Goal: Book appointment/travel/reservation

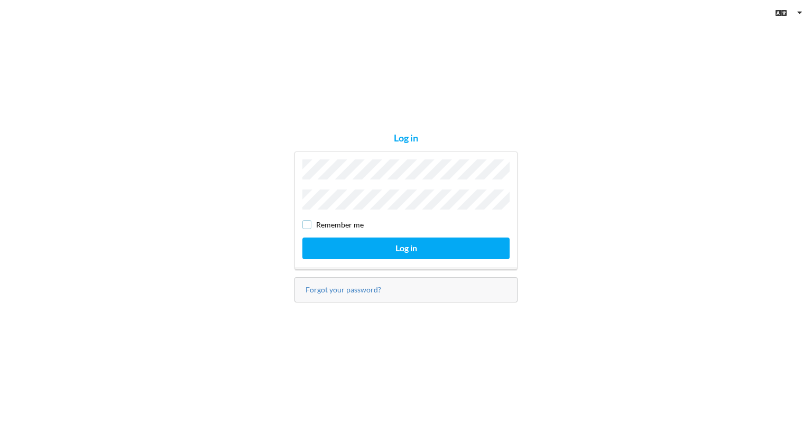
click at [304, 222] on div "Remember me" at bounding box center [405, 225] width 207 height 11
click at [379, 225] on input "checkbox" at bounding box center [379, 224] width 9 height 9
checkbox input "true"
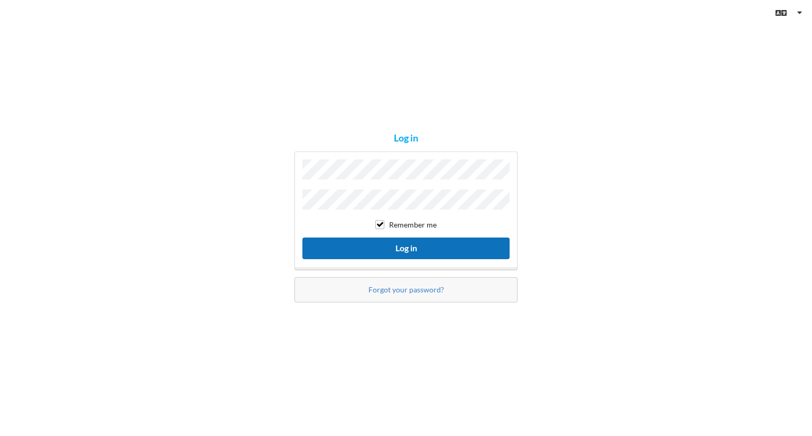
click at [375, 238] on button "Log in" at bounding box center [405, 249] width 207 height 22
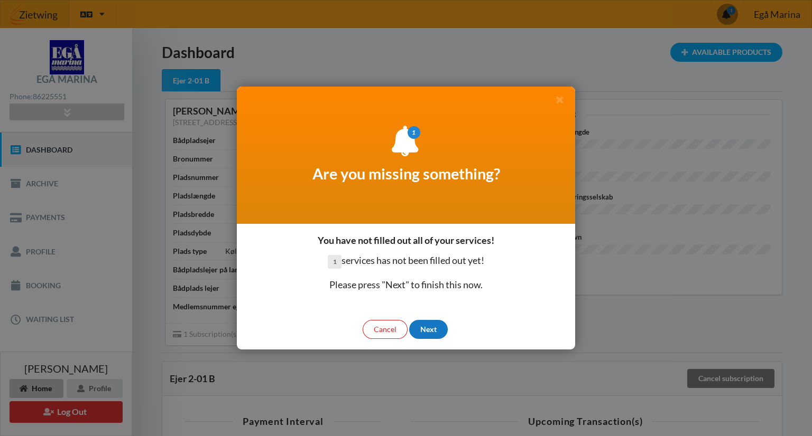
click at [427, 334] on div "Next" at bounding box center [428, 329] width 39 height 19
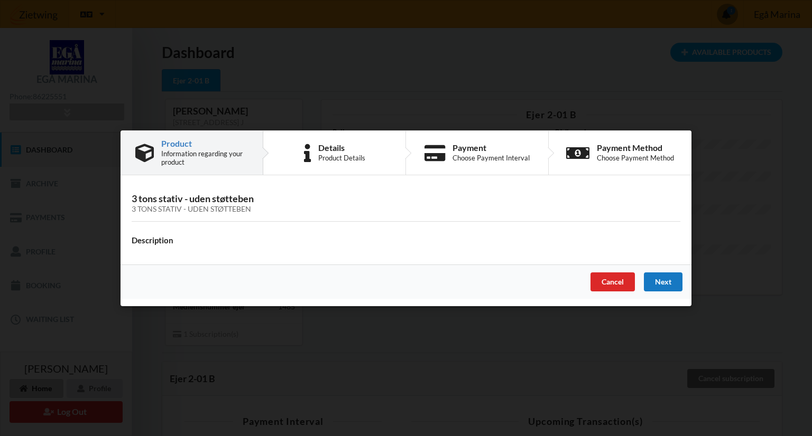
click at [673, 284] on div "Next" at bounding box center [663, 281] width 39 height 19
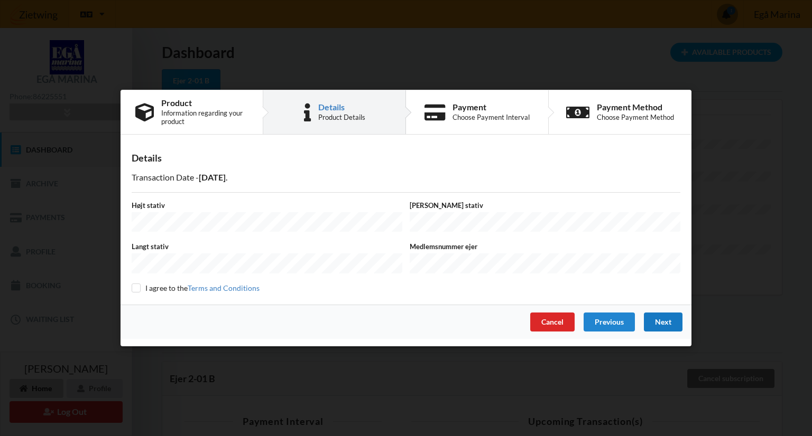
click at [658, 319] on div "Next" at bounding box center [663, 322] width 39 height 19
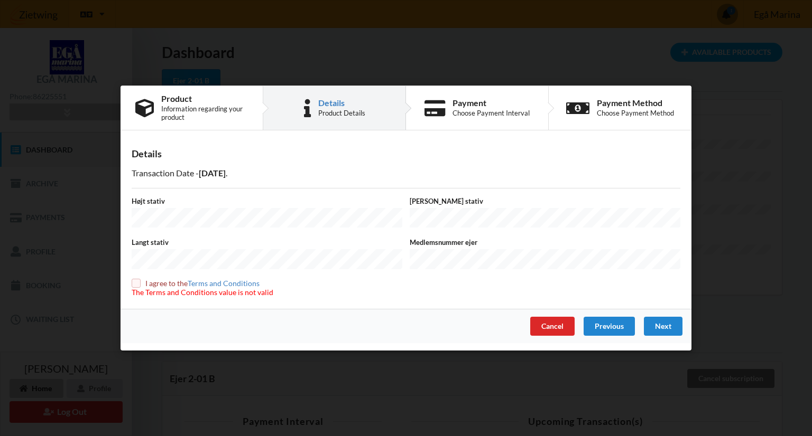
click at [187, 206] on label "Højt stativ" at bounding box center [267, 202] width 271 height 10
click at [133, 281] on input "checkbox" at bounding box center [136, 283] width 9 height 9
checkbox input "true"
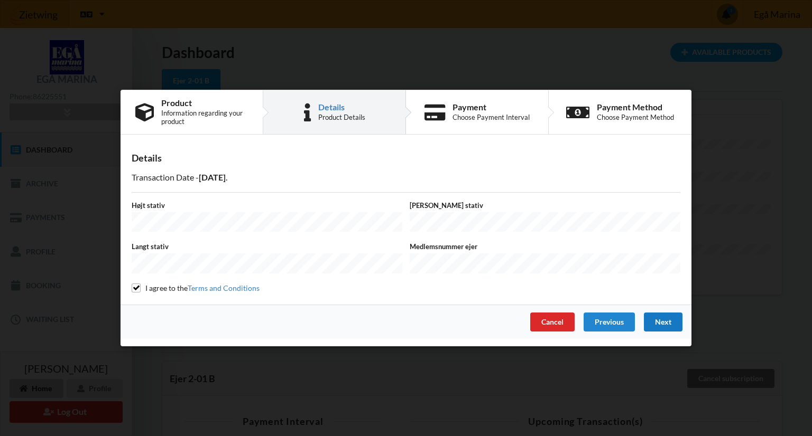
click at [659, 325] on div "Next" at bounding box center [663, 322] width 39 height 19
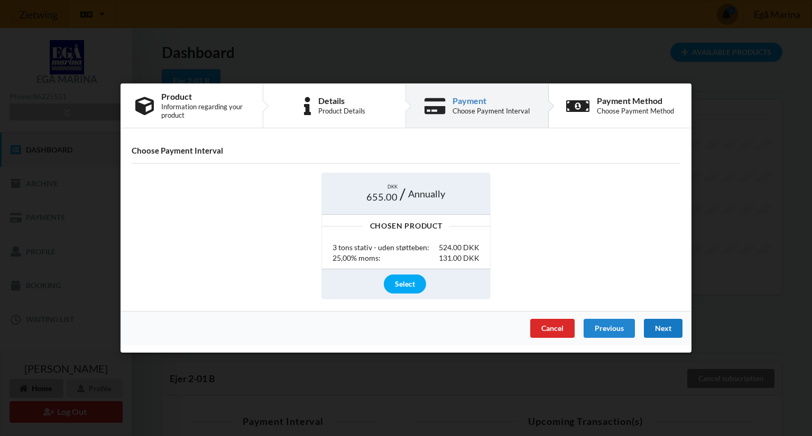
click at [663, 337] on div "Next" at bounding box center [663, 328] width 39 height 19
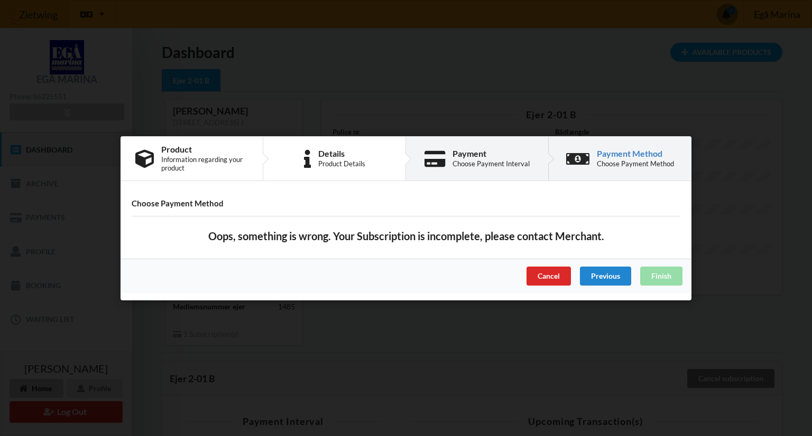
click at [486, 152] on div "Payment" at bounding box center [490, 154] width 77 height 8
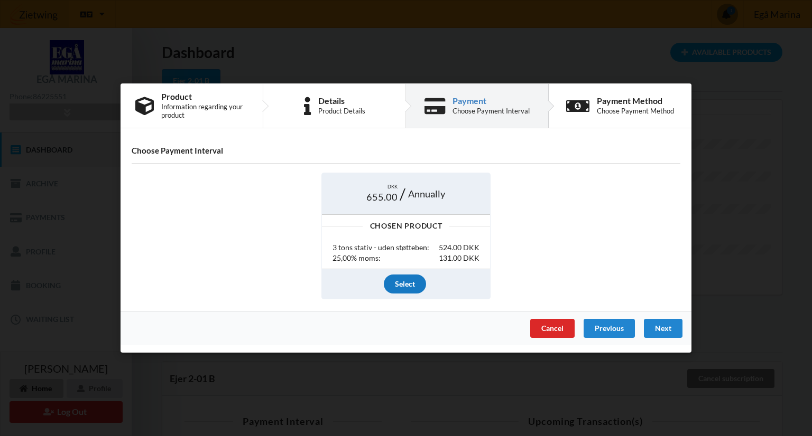
click at [415, 283] on div "Select" at bounding box center [405, 283] width 42 height 19
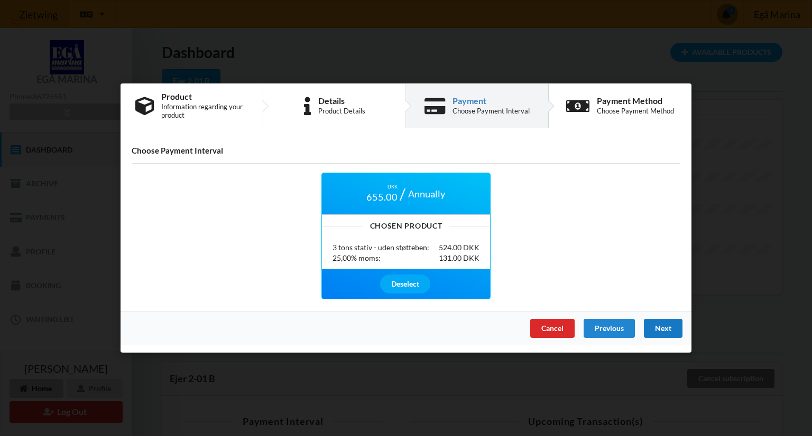
click at [658, 328] on div "Next" at bounding box center [663, 328] width 39 height 19
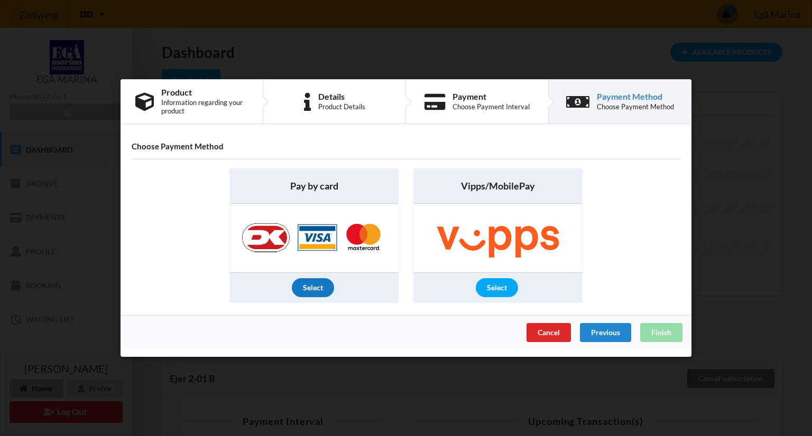
click at [308, 285] on div "Select" at bounding box center [313, 287] width 42 height 19
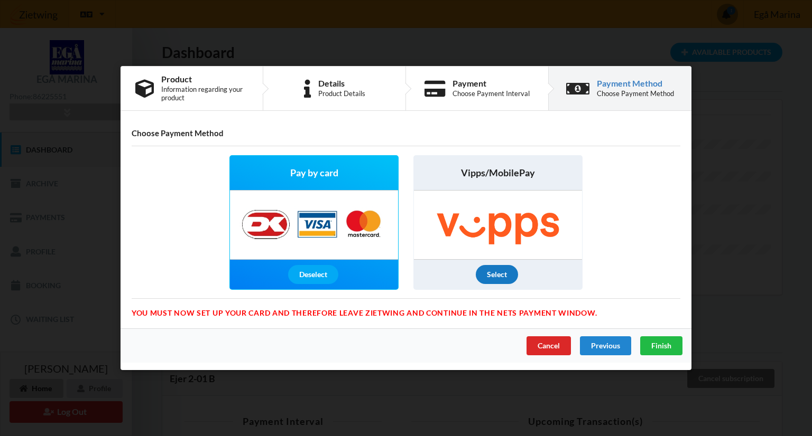
click at [498, 277] on div "Select" at bounding box center [497, 274] width 42 height 19
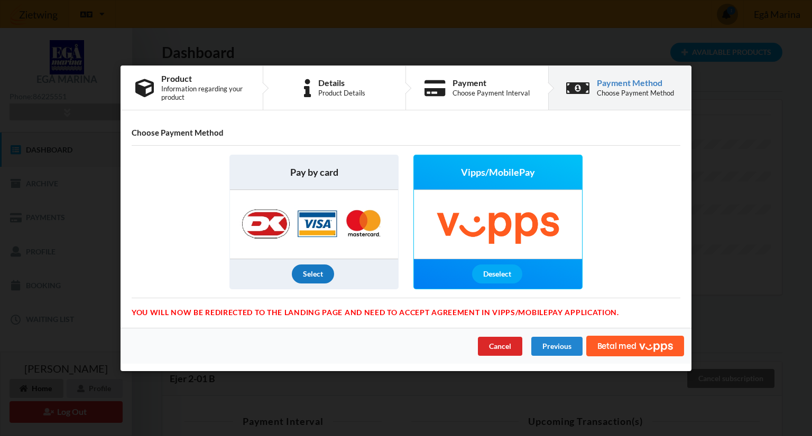
click at [324, 274] on div "Select" at bounding box center [313, 274] width 42 height 19
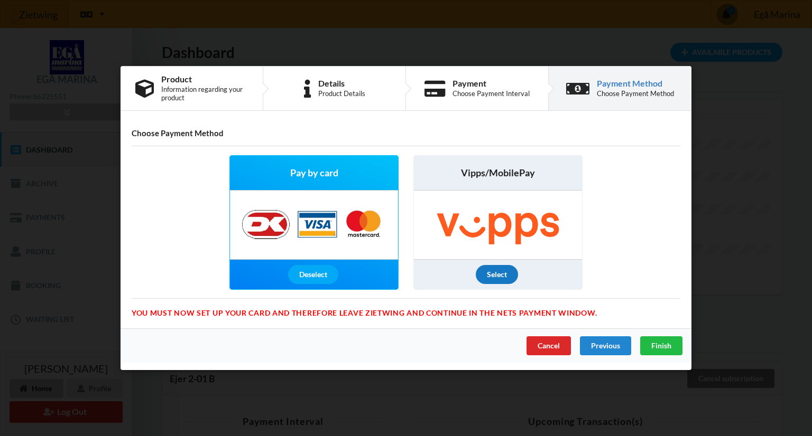
click at [494, 272] on div "Select" at bounding box center [497, 274] width 42 height 19
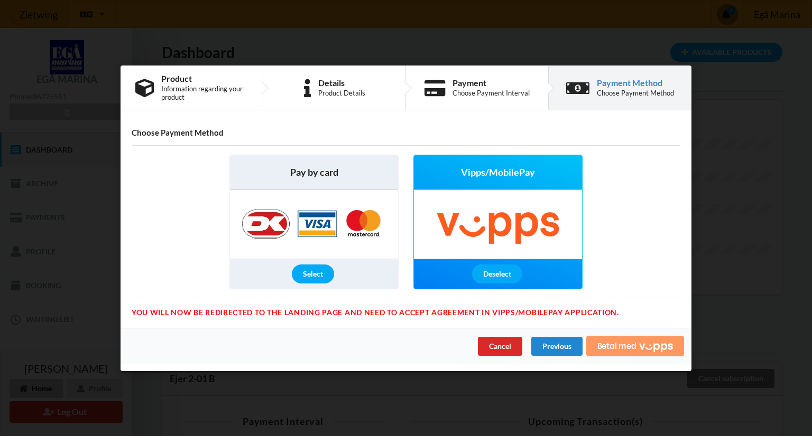
click at [628, 347] on span "Betal med" at bounding box center [616, 346] width 39 height 8
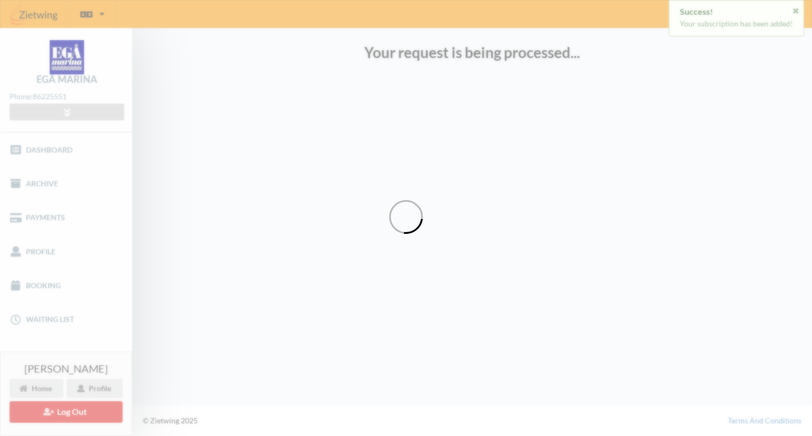
click at [798, 13] on div "Loading" at bounding box center [406, 218] width 812 height 436
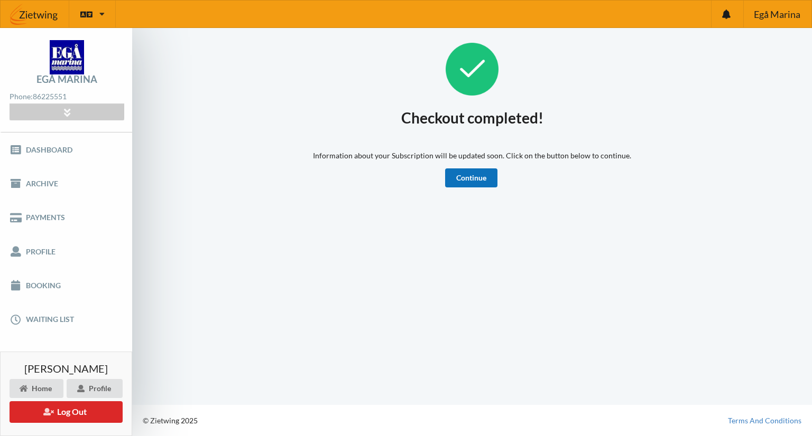
click at [464, 184] on link "Continue" at bounding box center [471, 178] width 52 height 19
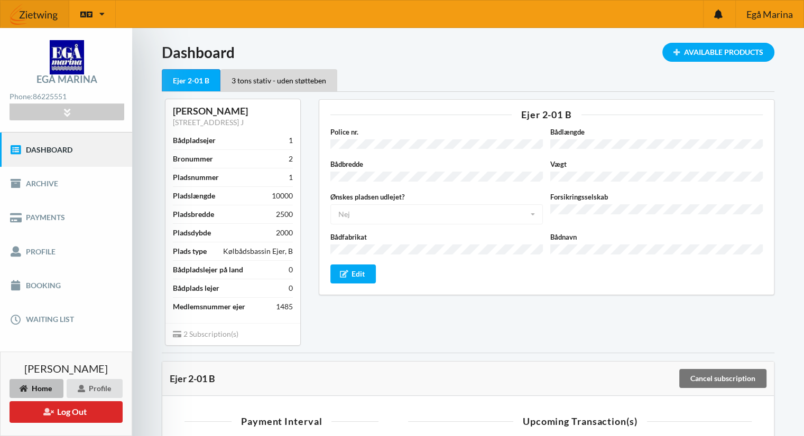
scroll to position [34, 0]
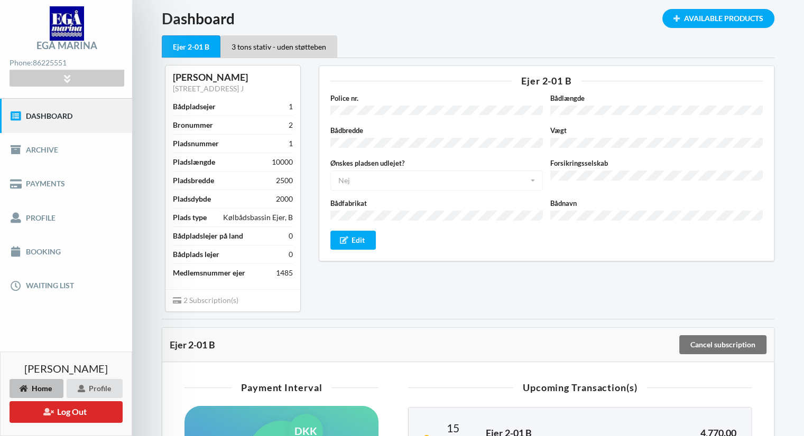
click at [405, 180] on div "Ønskes pladsen udlejet? Nej Ja Nej Ikke taget stilling" at bounding box center [437, 174] width 220 height 33
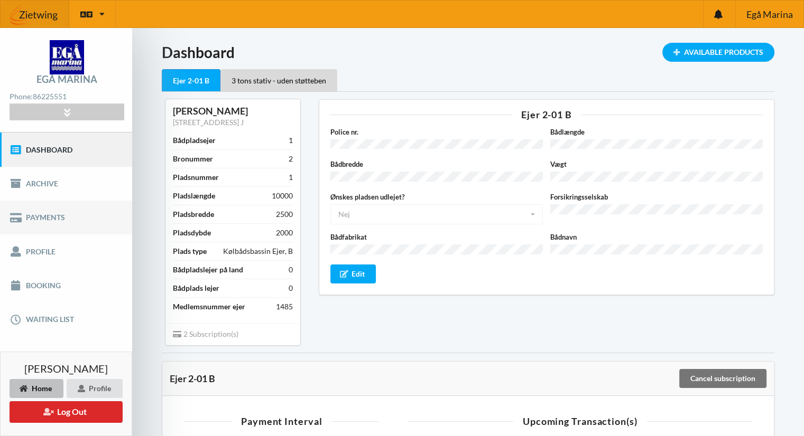
scroll to position [46, 0]
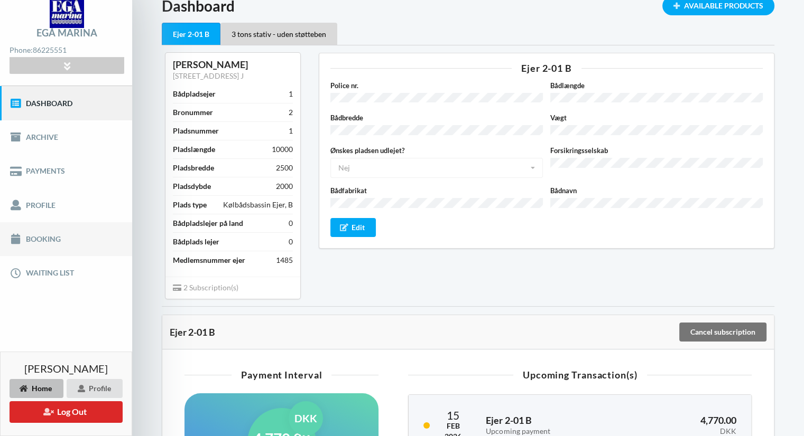
click at [51, 246] on link "Booking" at bounding box center [66, 239] width 132 height 34
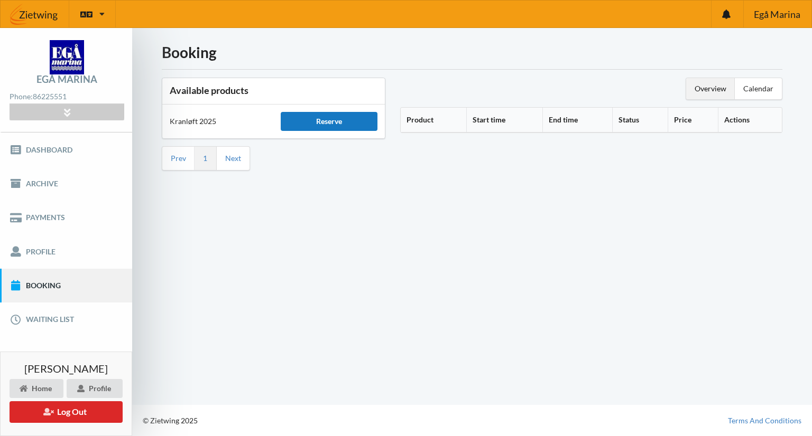
click at [305, 127] on div "Reserve" at bounding box center [329, 121] width 96 height 19
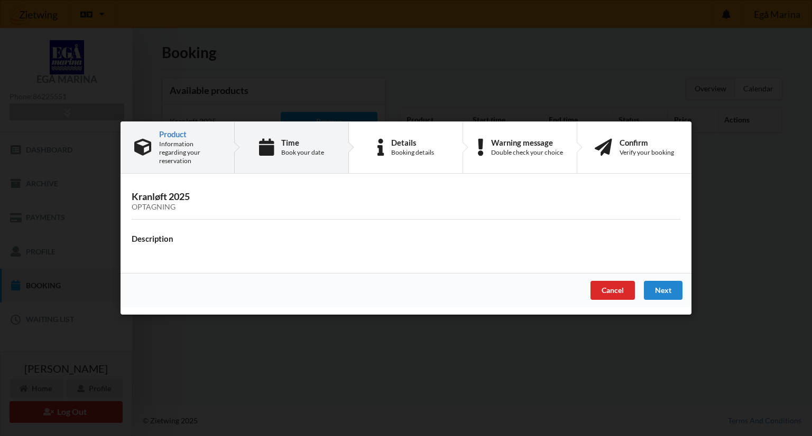
click at [284, 155] on div "Book your date" at bounding box center [302, 152] width 43 height 8
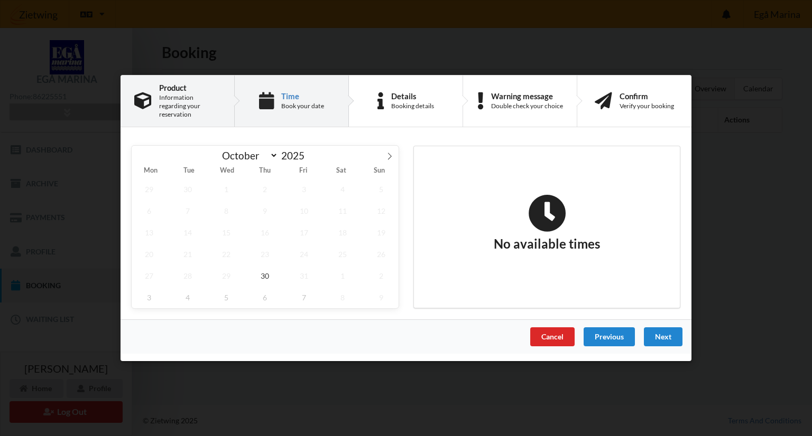
click at [174, 111] on div "Information regarding your reservation" at bounding box center [189, 106] width 61 height 25
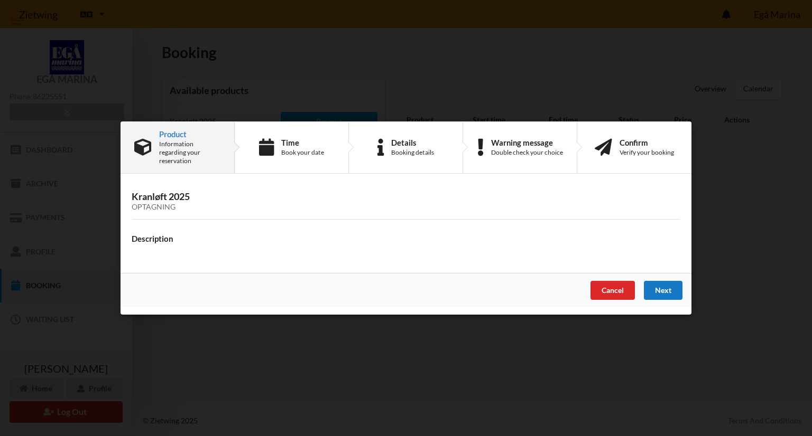
click at [658, 283] on div "Next" at bounding box center [663, 290] width 39 height 19
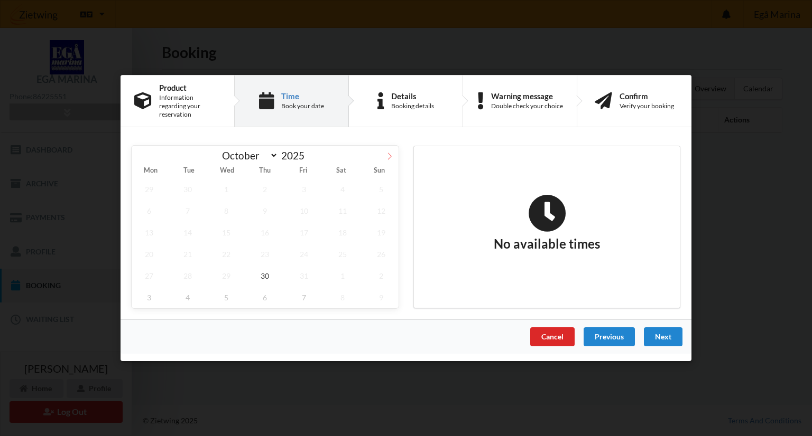
click at [389, 153] on icon at bounding box center [390, 156] width 4 height 7
click at [144, 153] on icon at bounding box center [140, 156] width 7 height 7
click at [262, 273] on span "30" at bounding box center [265, 276] width 35 height 22
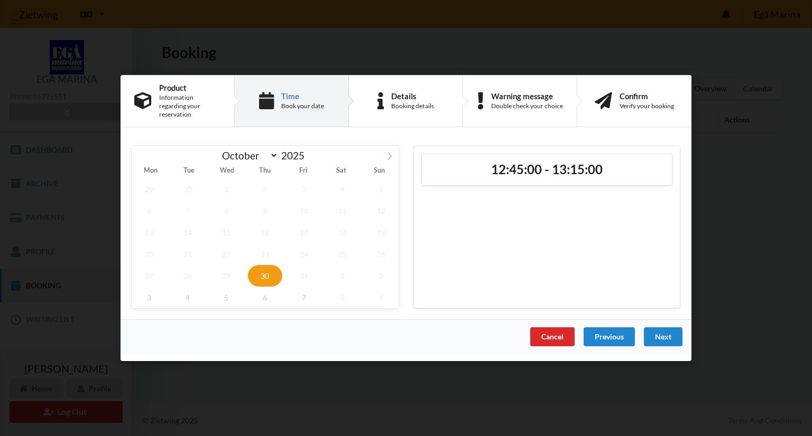
click at [385, 153] on span at bounding box center [389, 155] width 18 height 18
click at [136, 152] on span at bounding box center [141, 155] width 18 height 18
click at [144, 155] on icon at bounding box center [140, 156] width 7 height 7
click at [388, 155] on icon at bounding box center [389, 156] width 7 height 7
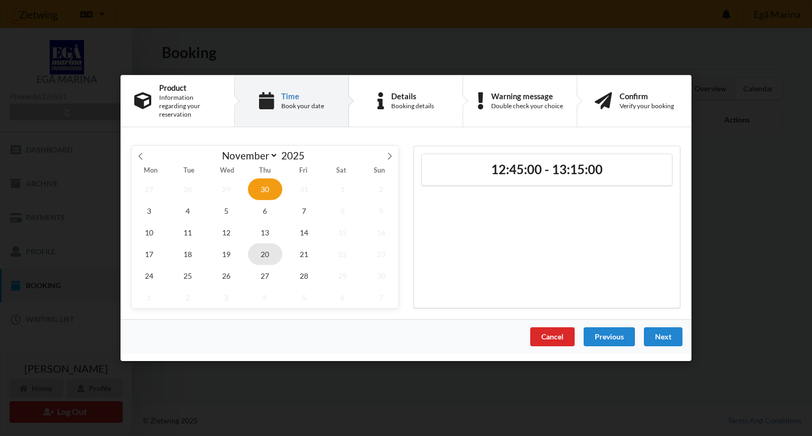
select select "10"
click at [183, 247] on span "18" at bounding box center [187, 255] width 35 height 22
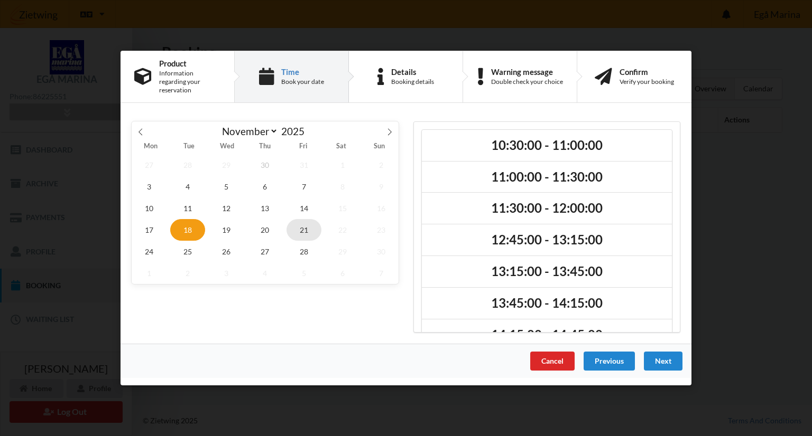
click at [308, 221] on span "21" at bounding box center [303, 230] width 35 height 22
click at [302, 185] on span "7" at bounding box center [303, 187] width 35 height 22
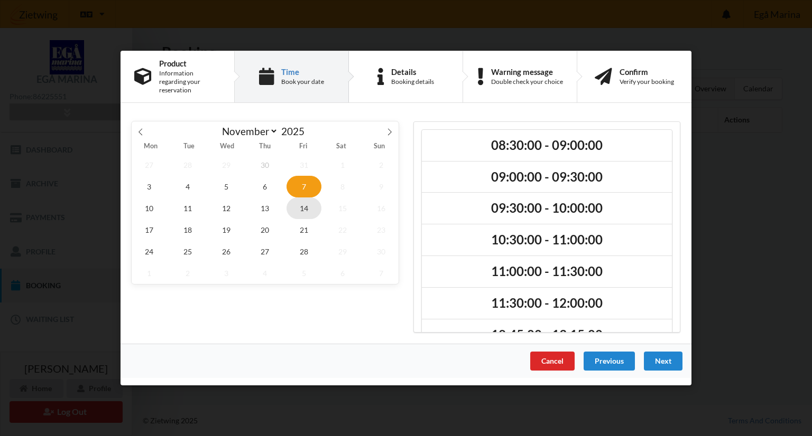
click at [313, 201] on span "14" at bounding box center [303, 209] width 35 height 22
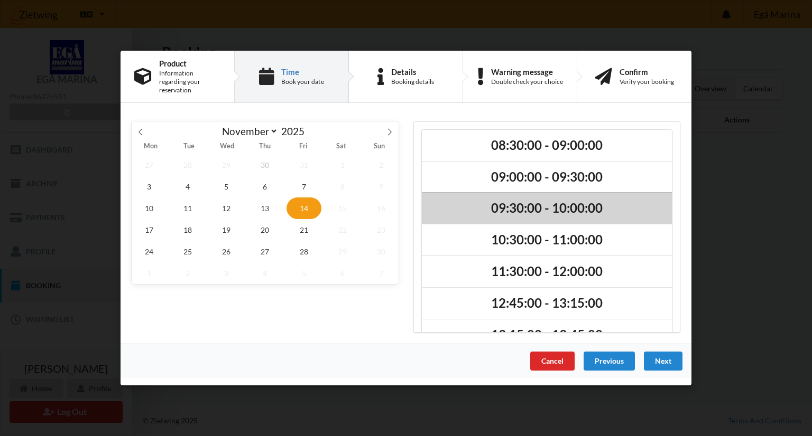
scroll to position [88, 0]
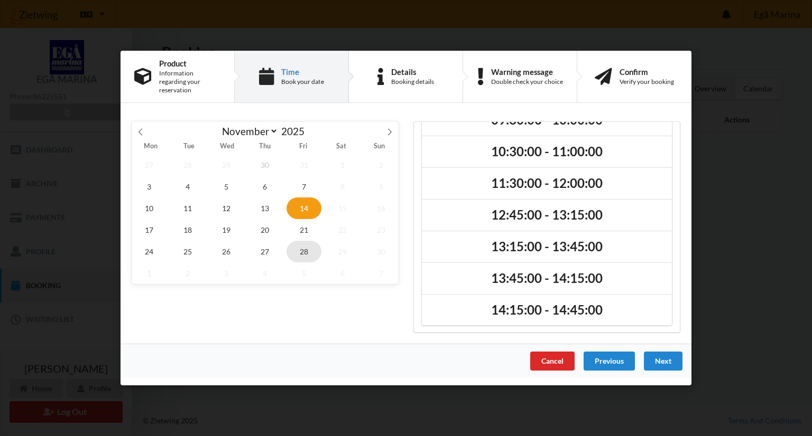
click at [299, 243] on span "28" at bounding box center [303, 252] width 35 height 22
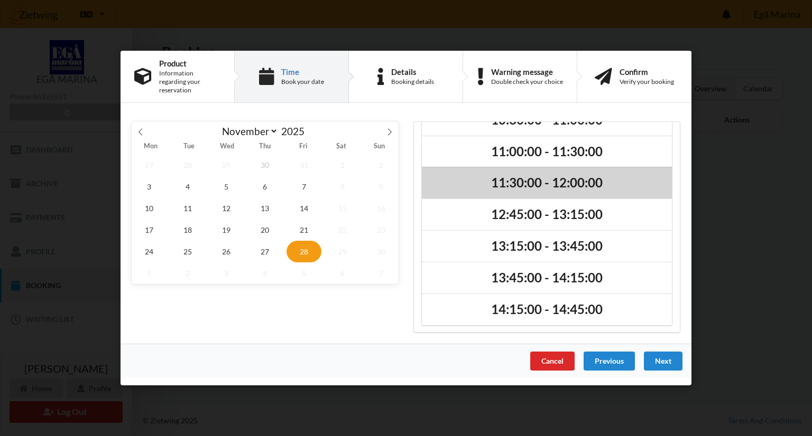
scroll to position [0, 0]
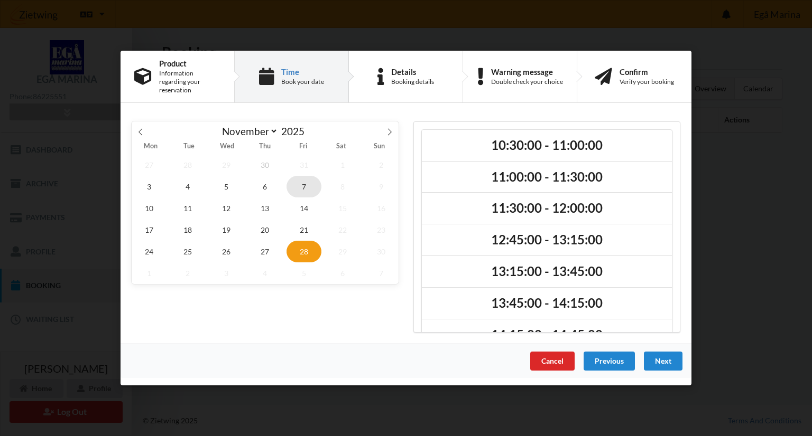
click at [304, 184] on span "7" at bounding box center [303, 187] width 35 height 22
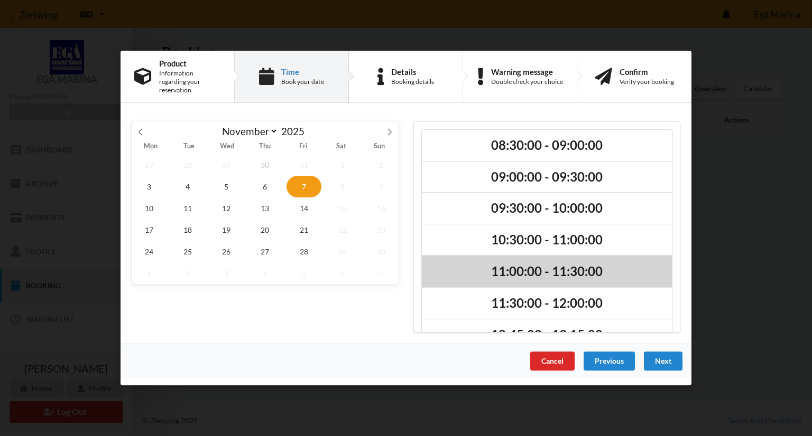
scroll to position [25, 0]
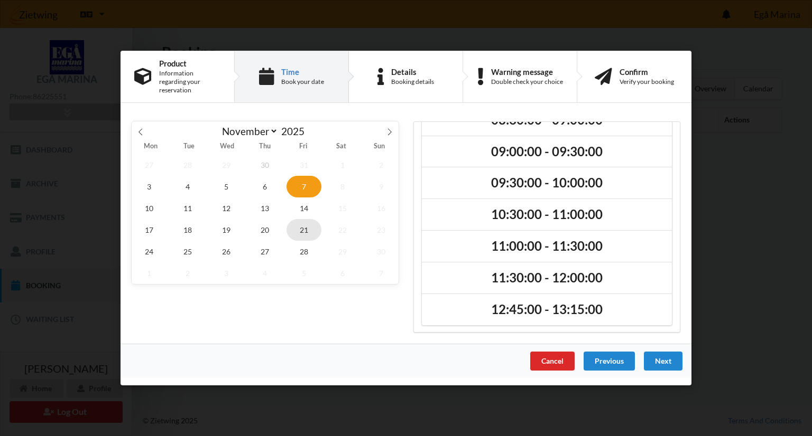
click at [304, 231] on span "21" at bounding box center [303, 230] width 35 height 22
click at [308, 203] on span "14" at bounding box center [303, 209] width 35 height 22
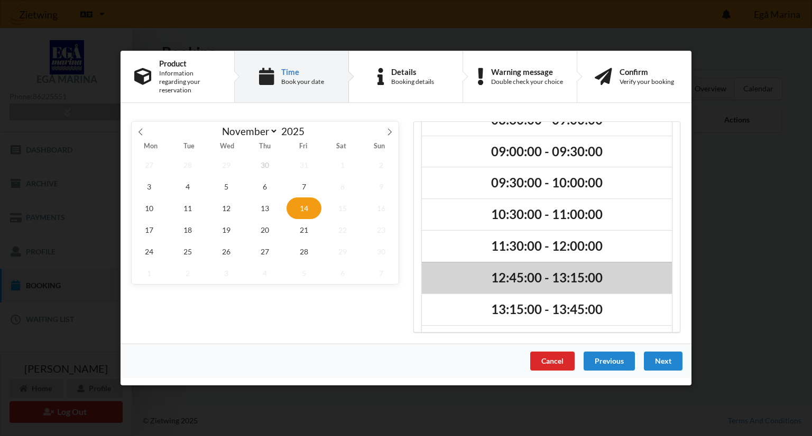
click at [543, 280] on h2 "12:45:00 - 13:15:00" at bounding box center [546, 278] width 235 height 16
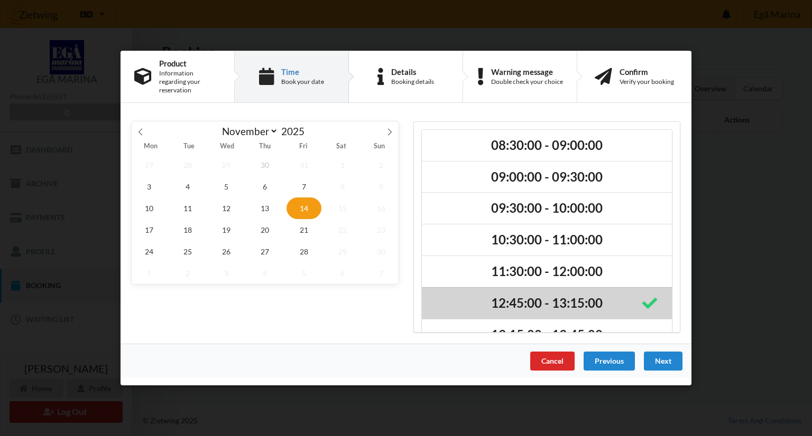
scroll to position [88, 0]
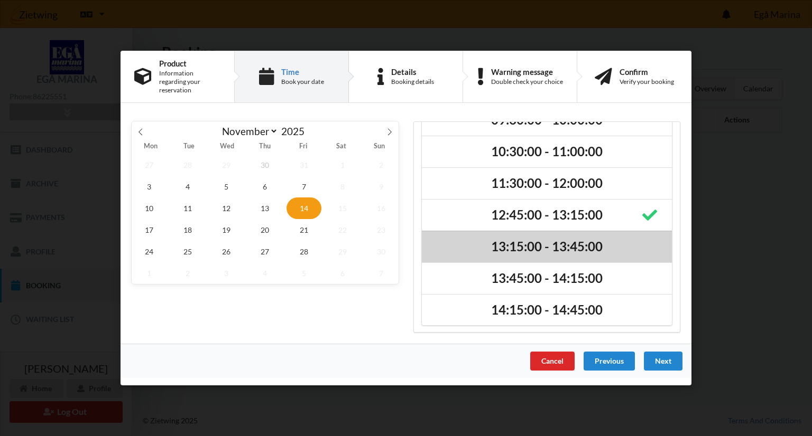
click at [531, 251] on div "13:15:00 - 13:45:00" at bounding box center [547, 247] width 250 height 32
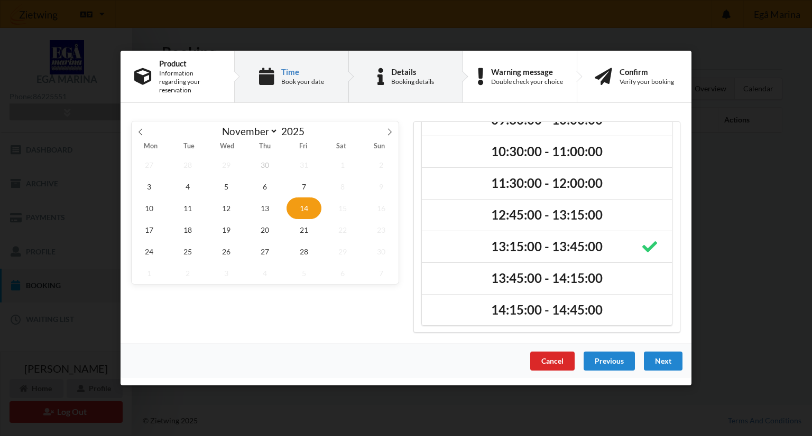
click at [429, 72] on div "Details" at bounding box center [412, 72] width 43 height 8
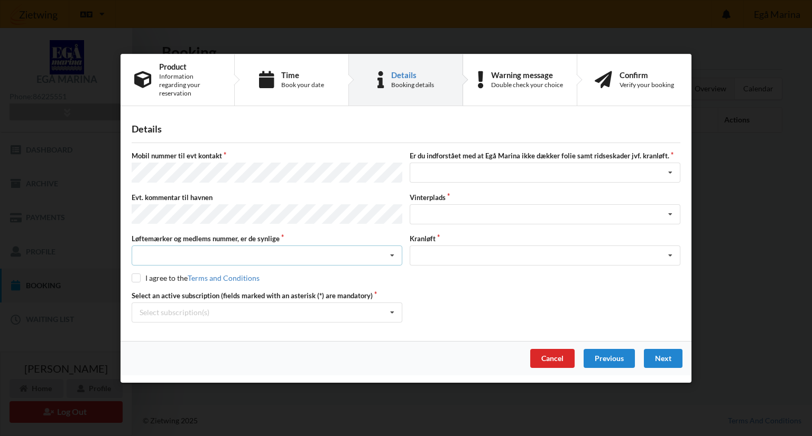
click at [298, 250] on div "Nej, jeg kontakter havnekontoret inden løftet Ja, mine mærker er synlige og int…" at bounding box center [267, 256] width 271 height 20
click at [474, 166] on div "Jeg har tæpper med og tager selv ansvaret for eventuelle folie samt ridseskader…" at bounding box center [545, 173] width 271 height 20
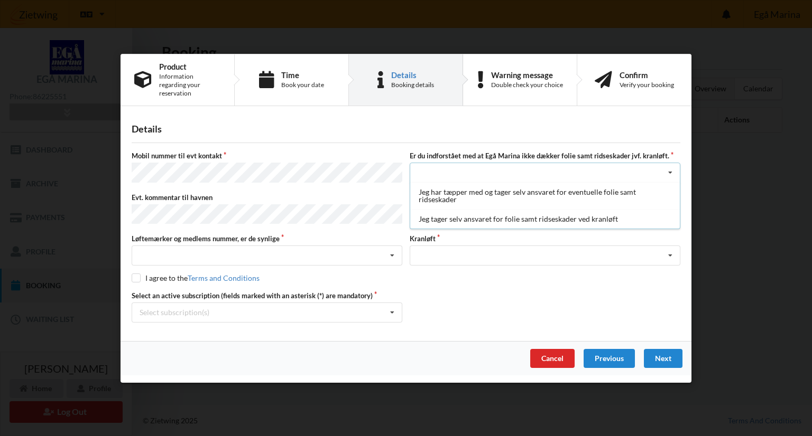
click at [474, 166] on div "Jeg har tæpper med og tager selv ansvaret for eventuelle folie samt ridseskader…" at bounding box center [545, 173] width 271 height 20
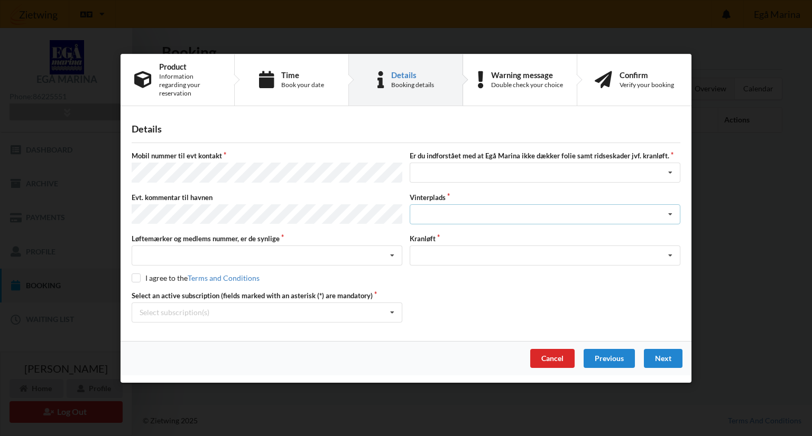
click at [480, 214] on div "Landplads nr. 1 Landplads nr. 2 Landplads nr.3 Landplads nr. 4 Landplads nr. 5 …" at bounding box center [545, 214] width 271 height 20
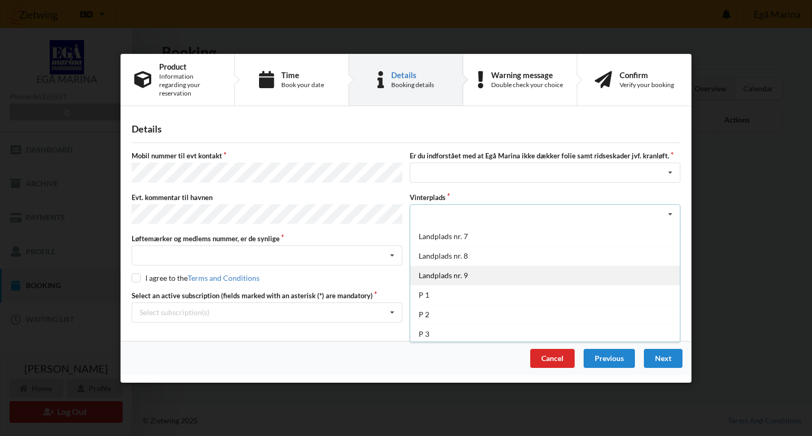
scroll to position [0, 0]
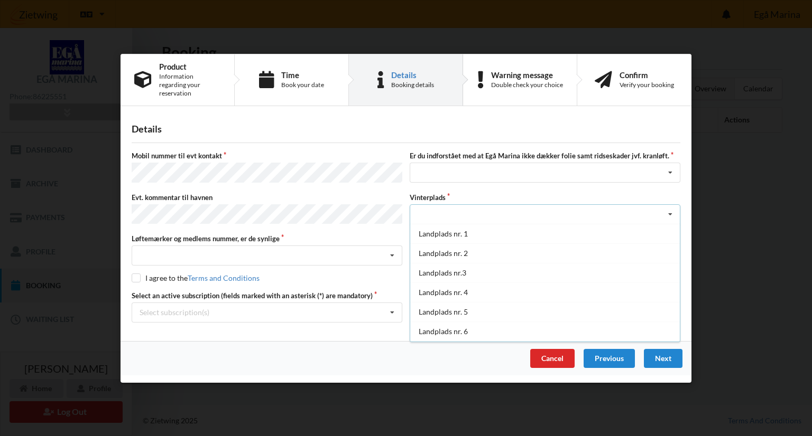
click at [500, 204] on div "Landplads nr. 1 Landplads nr. 2 Landplads nr.3 Landplads nr. 4 Landplads nr. 5 …" at bounding box center [545, 214] width 271 height 20
click at [488, 255] on div "Optagning" at bounding box center [545, 256] width 271 height 20
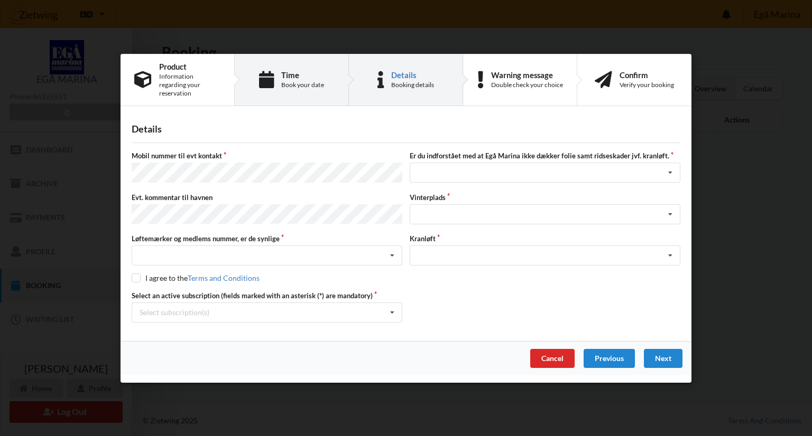
click at [292, 70] on div "Time Book your date" at bounding box center [292, 79] width 114 height 51
select select "10"
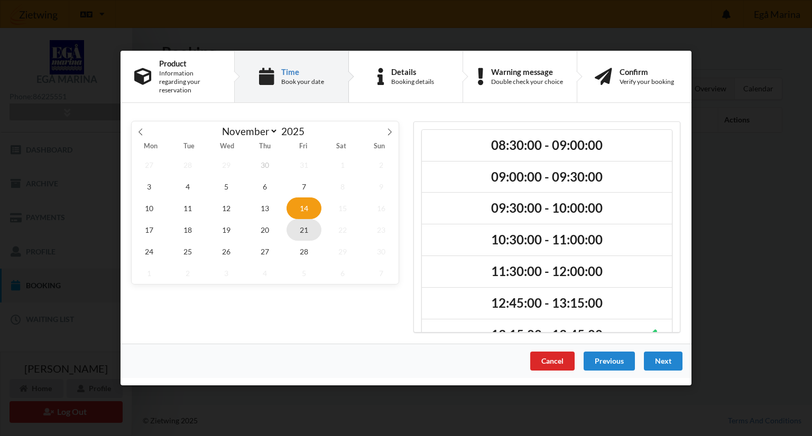
click at [311, 229] on span "21" at bounding box center [303, 230] width 35 height 22
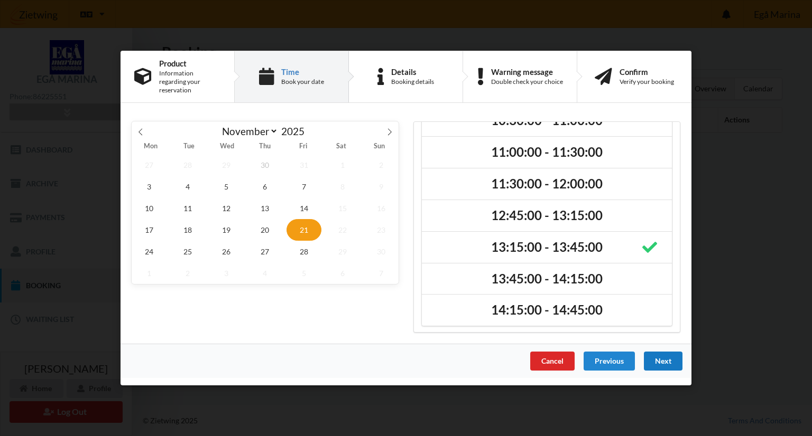
click at [658, 356] on div "Next" at bounding box center [663, 361] width 39 height 19
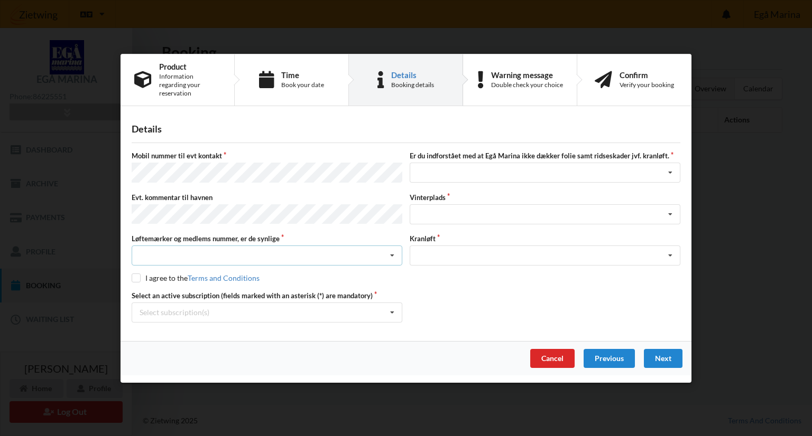
click at [209, 249] on div "Nej, jeg kontakter havnekontoret inden løftet Ja, mine mærker er synlige og int…" at bounding box center [267, 256] width 271 height 20
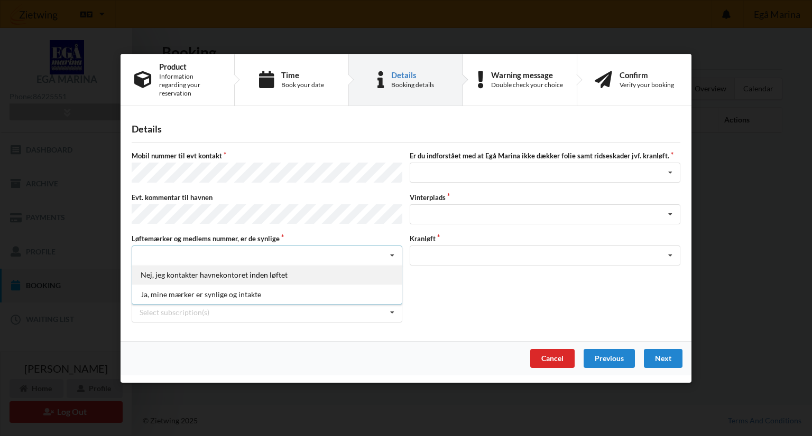
click at [209, 267] on div "Nej, jeg kontakter havnekontoret inden løftet" at bounding box center [266, 275] width 269 height 20
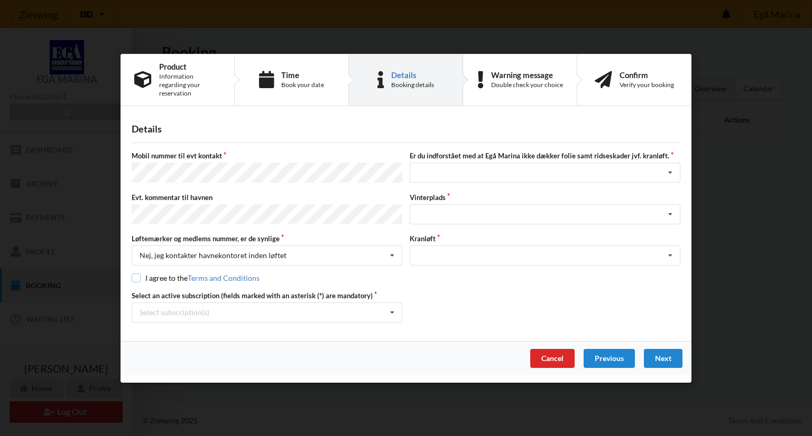
click at [140, 274] on input "checkbox" at bounding box center [136, 278] width 9 height 9
checkbox input "true"
click at [185, 303] on div "Select subscription(s) * Ejer 2-01 B * 3 tons stativ - uden støtteben" at bounding box center [267, 313] width 271 height 20
click at [254, 329] on div "* Ejer 2-01 B" at bounding box center [266, 332] width 269 height 20
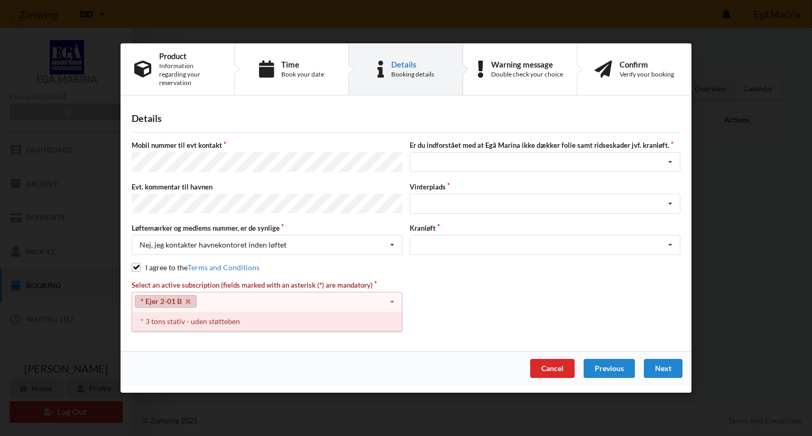
click at [228, 315] on div "* 3 tons stativ - uden støtteben" at bounding box center [266, 322] width 269 height 20
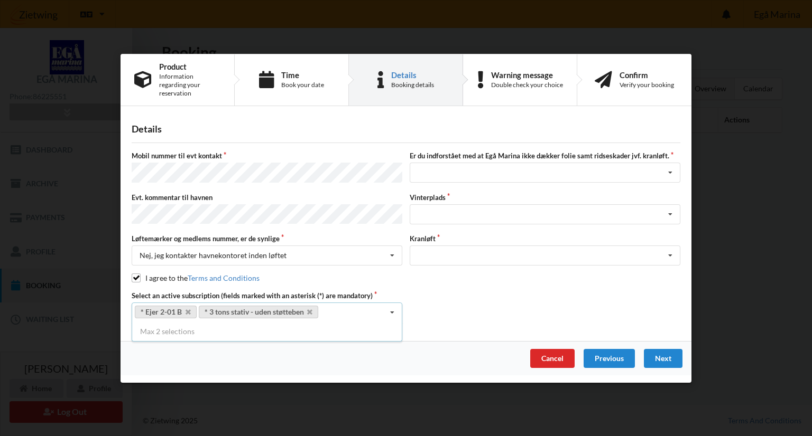
click at [462, 305] on div "Select an active subscription (fields marked with an asterisk (*) are mandatory…" at bounding box center [406, 307] width 556 height 32
click at [491, 169] on div "Jeg har tæpper med og tager selv ansvaret for eventuelle folie samt ridseskader…" at bounding box center [545, 173] width 271 height 20
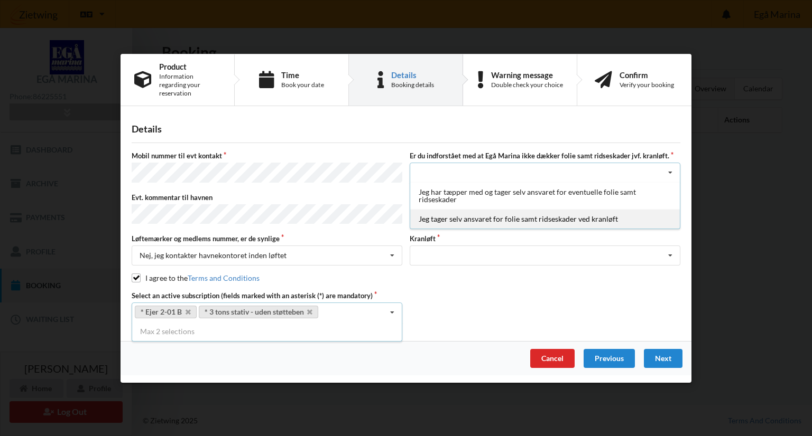
click at [514, 216] on div "Jeg tager selv ansvaret for folie samt ridseskader ved kranløft" at bounding box center [544, 219] width 269 height 20
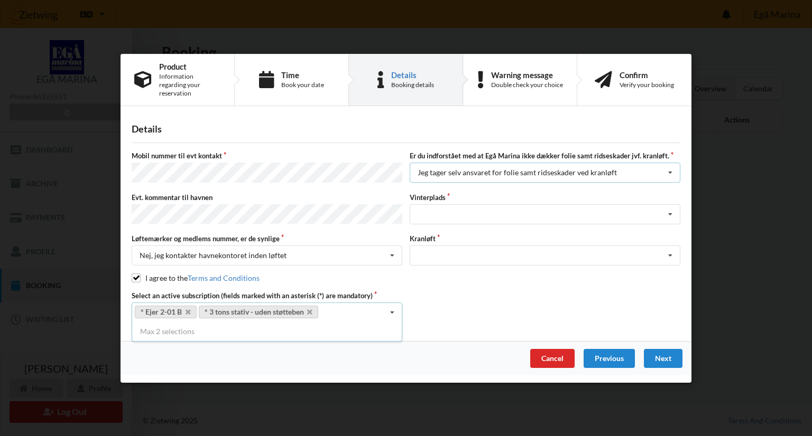
click at [544, 178] on div "Jeg tager selv ansvaret for folie samt ridseskader ved kranløft Jeg har tæpper …" at bounding box center [545, 173] width 271 height 20
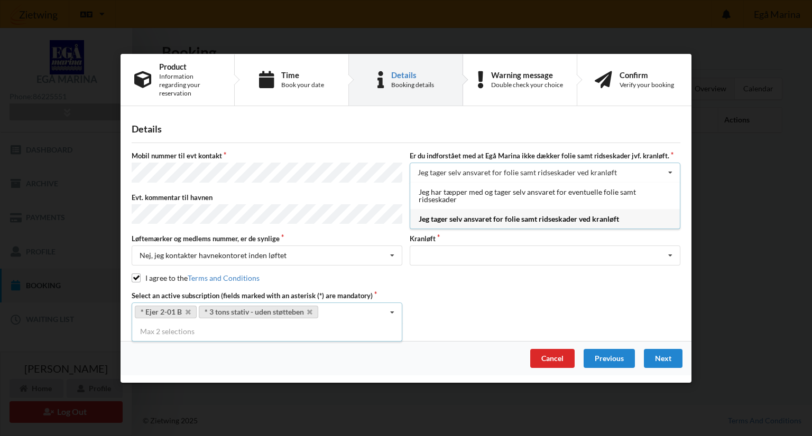
click at [544, 178] on div "Jeg tager selv ansvaret for folie samt ridseskader ved kranløft Jeg har tæpper …" at bounding box center [545, 173] width 271 height 20
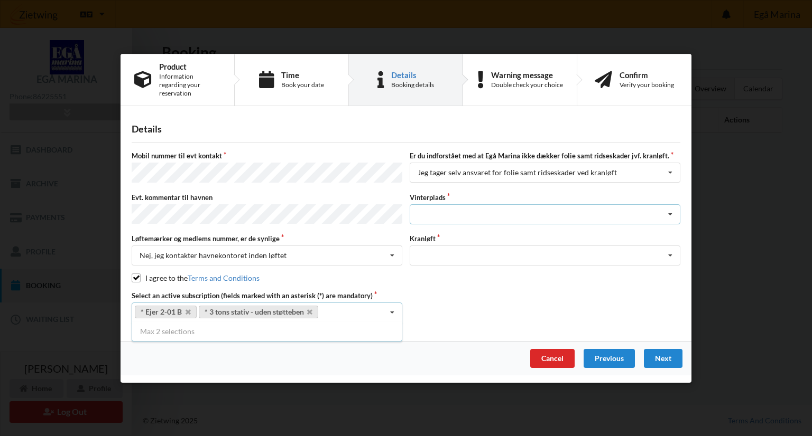
click at [528, 210] on div "Landplads nr. 1 Landplads nr. 2 Landplads nr.3 Landplads nr. 4 Landplads nr. 5 …" at bounding box center [545, 214] width 271 height 20
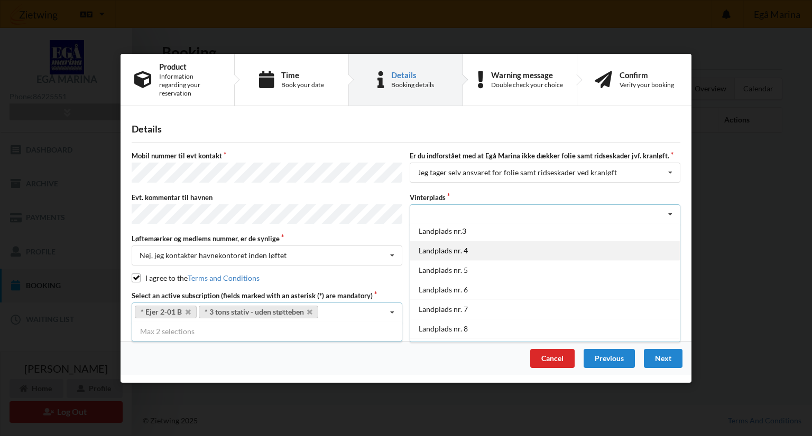
scroll to position [42, 0]
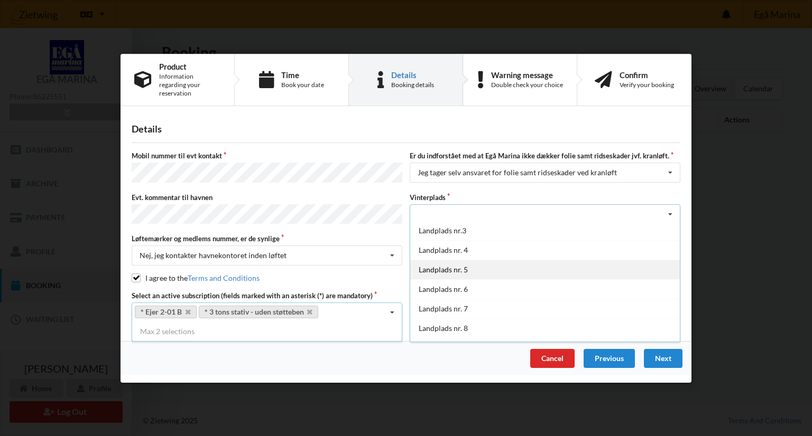
click at [494, 263] on div "Landplads nr. 5" at bounding box center [544, 269] width 269 height 20
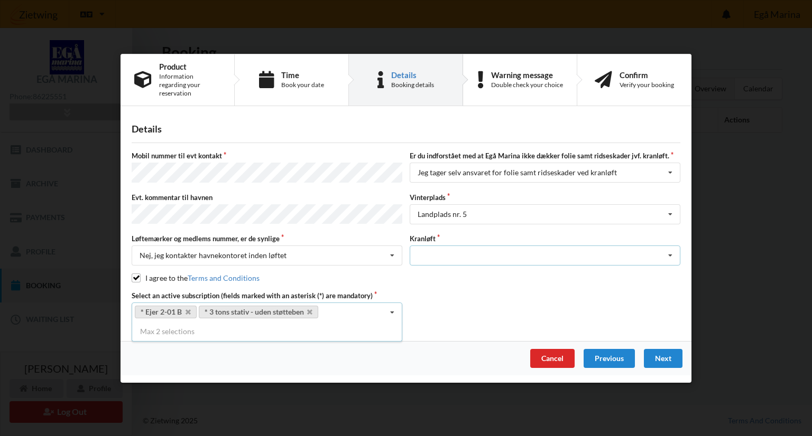
click at [509, 246] on div "Optagning" at bounding box center [545, 256] width 271 height 20
click at [484, 272] on div "Optagning" at bounding box center [544, 275] width 269 height 20
click at [675, 351] on div "Next" at bounding box center [663, 358] width 39 height 19
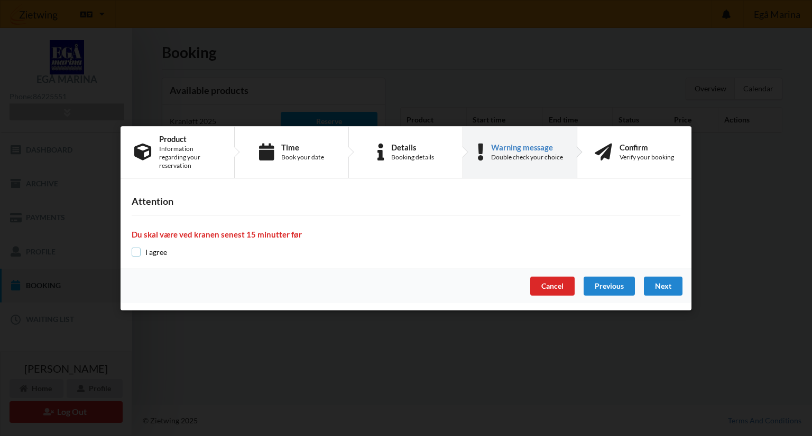
click at [138, 248] on input "checkbox" at bounding box center [136, 252] width 9 height 9
checkbox input "true"
click at [665, 282] on div "Next" at bounding box center [663, 286] width 39 height 19
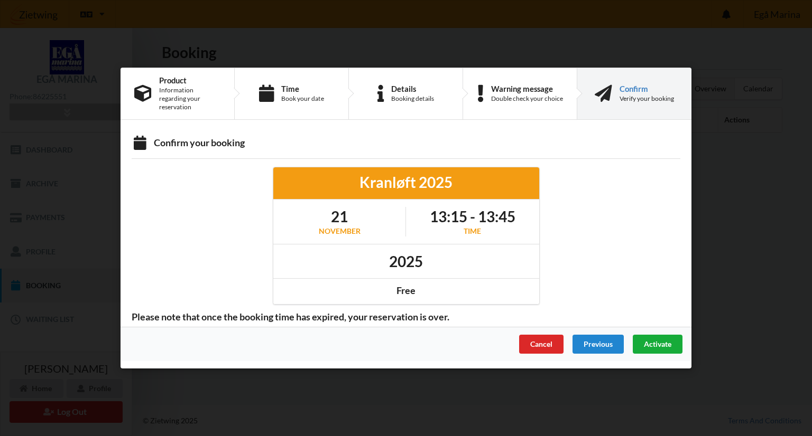
click at [669, 340] on span "Activate" at bounding box center [657, 344] width 27 height 9
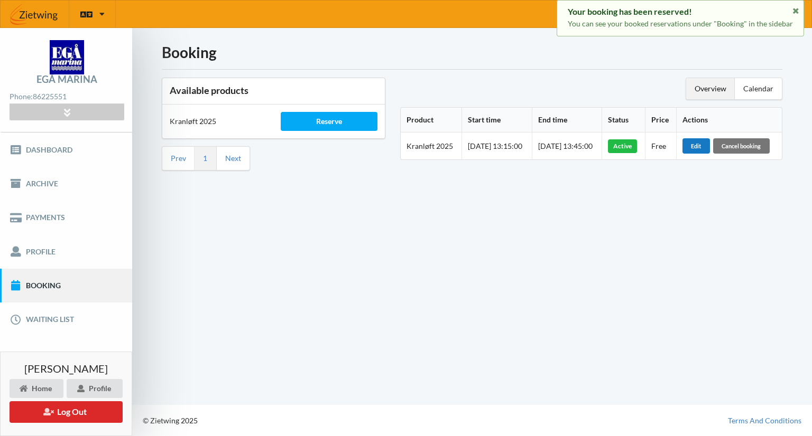
click at [710, 143] on div "Edit" at bounding box center [695, 145] width 27 height 15
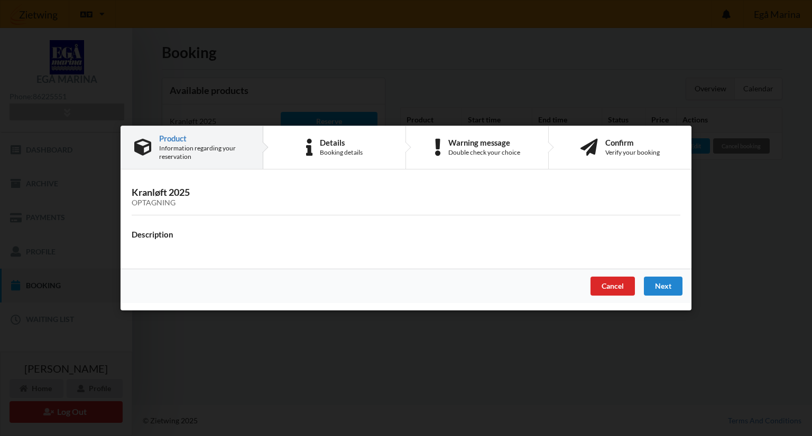
click at [414, 351] on div "Handelsbetingelser Ved at benytte dig af Virksomhedens juridiske navn services …" at bounding box center [406, 218] width 812 height 436
